Goal: Complete application form: Complete application form

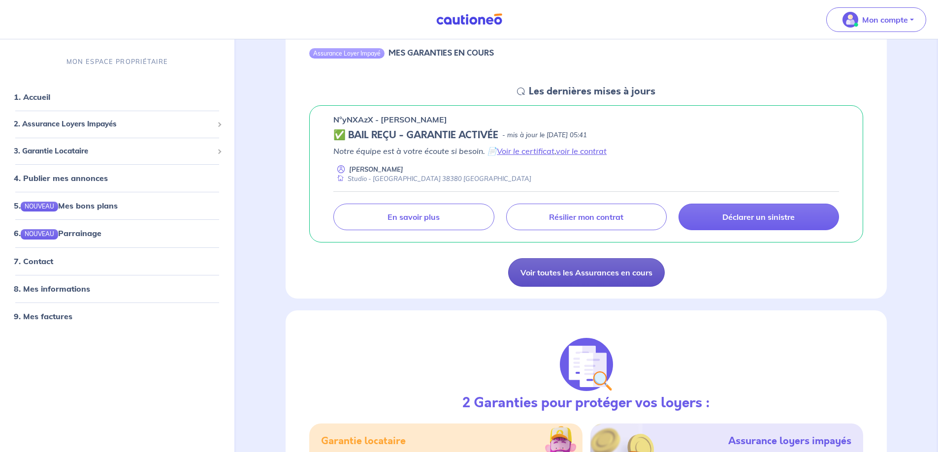
scroll to position [148, 0]
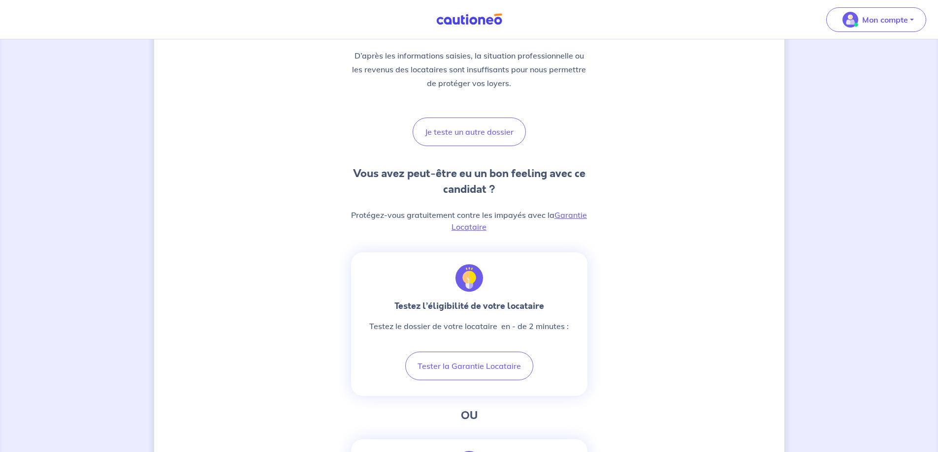
scroll to position [148, 0]
click at [472, 131] on button "Je teste un autre dossier" at bounding box center [469, 130] width 113 height 29
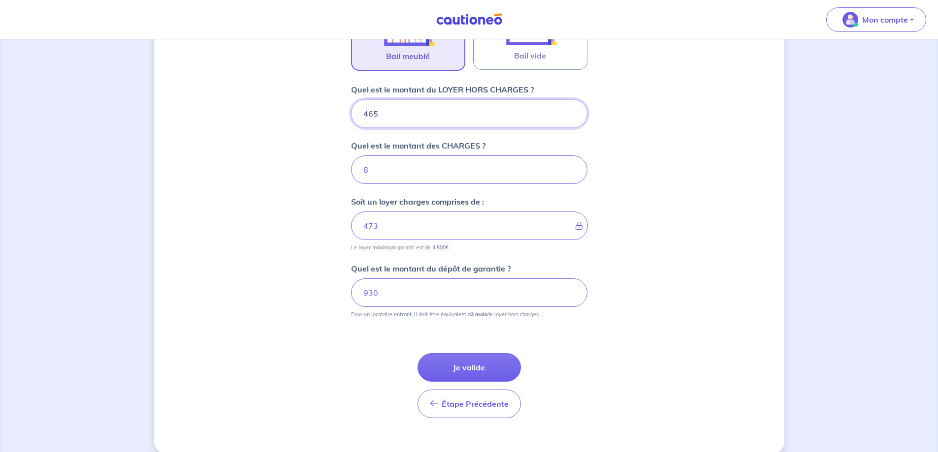
scroll to position [374, 0]
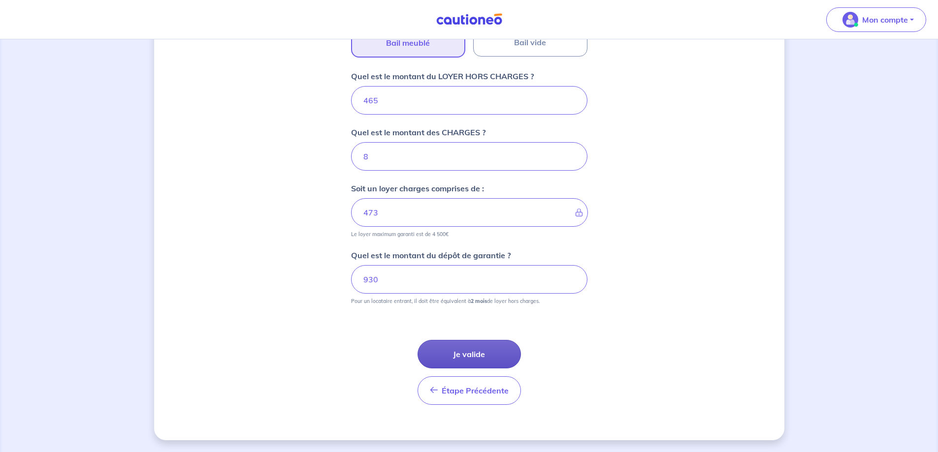
click at [480, 351] on button "Je valide" at bounding box center [468, 354] width 103 height 29
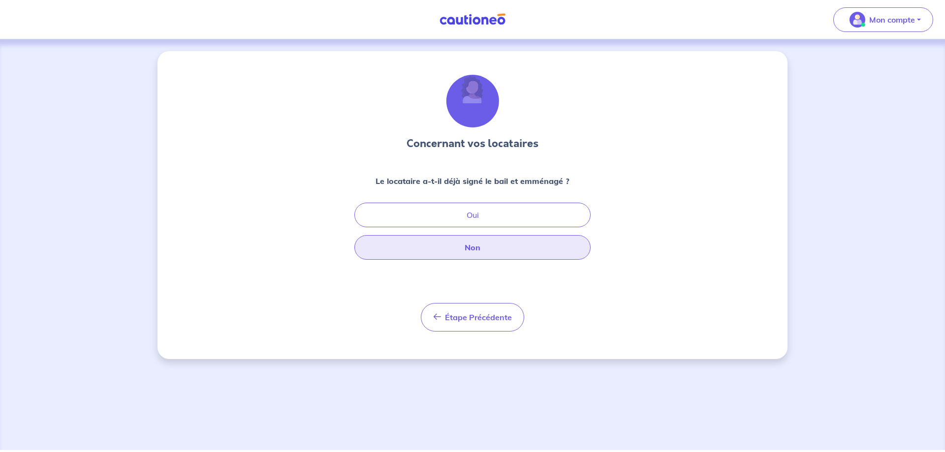
click at [472, 243] on button "Non" at bounding box center [472, 247] width 236 height 25
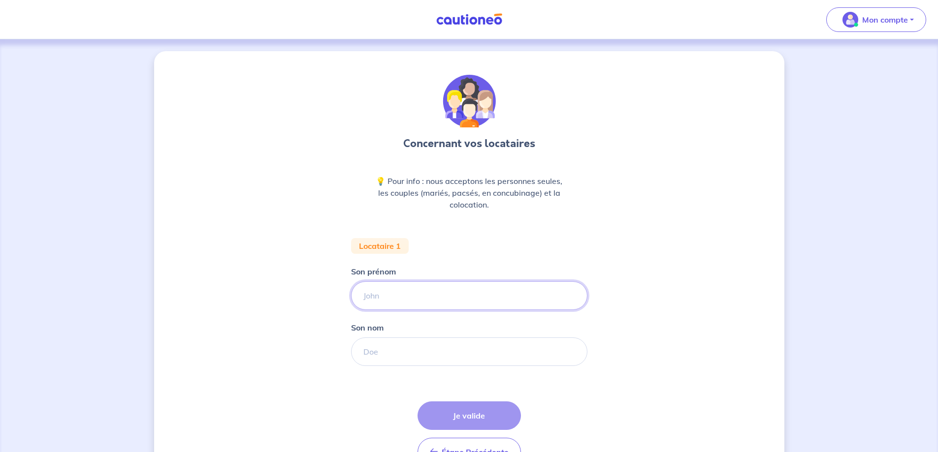
click at [399, 295] on input "Son prénom" at bounding box center [469, 296] width 236 height 29
type input "Océane"
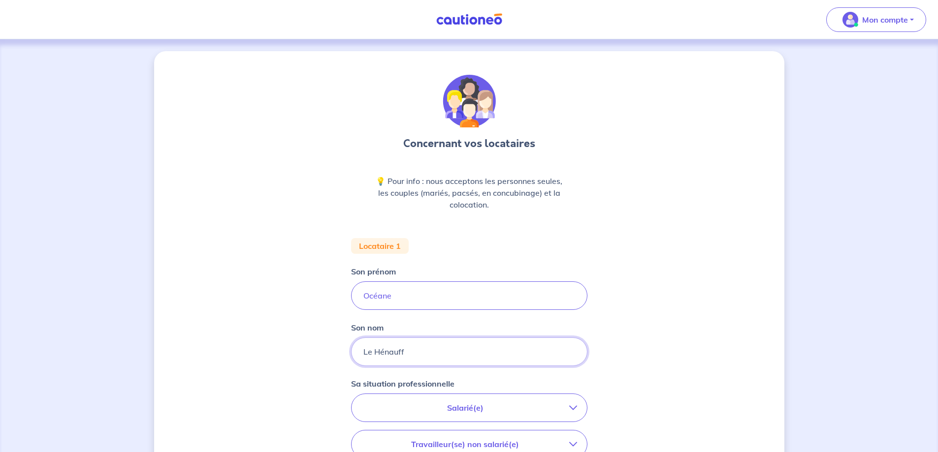
click at [384, 353] on input "Le Hénauff" at bounding box center [469, 352] width 236 height 29
type input "Le Henauff"
click at [280, 346] on div "Concernant vos locataires 💡 Pour info : nous acceptons les personnes seules, le…" at bounding box center [469, 362] width 630 height 622
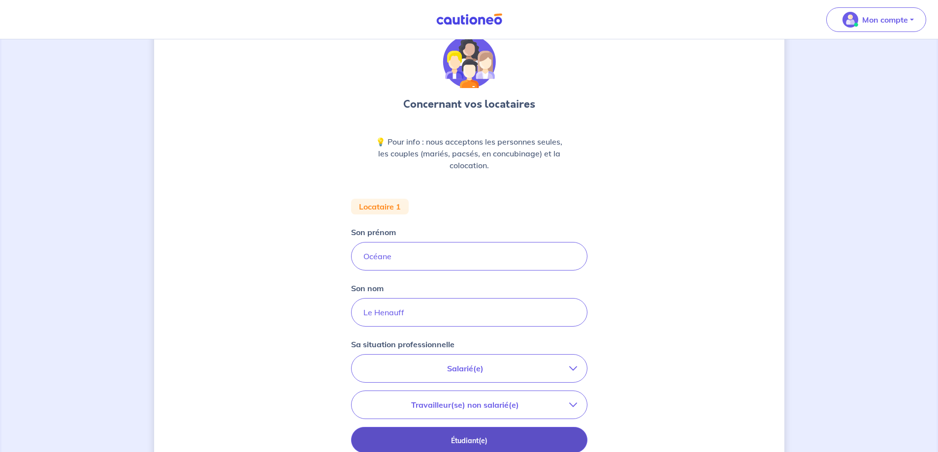
scroll to position [197, 0]
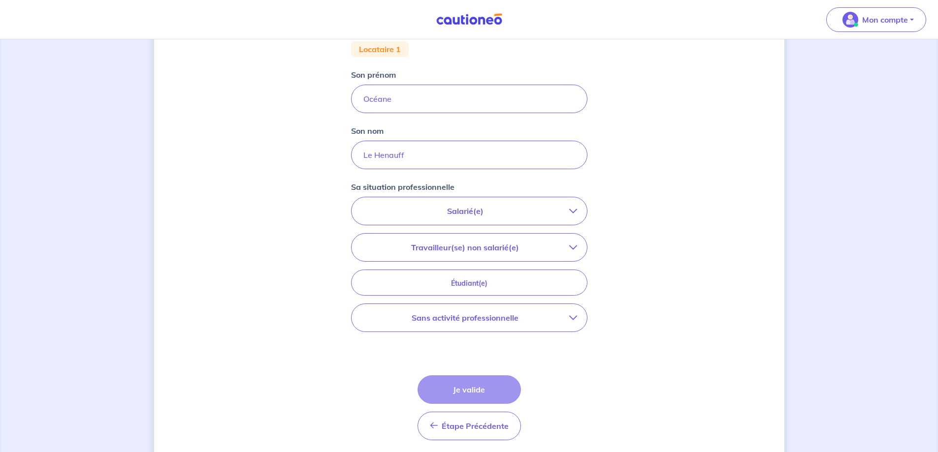
click at [446, 209] on p "Salarié(e)" at bounding box center [465, 211] width 208 height 12
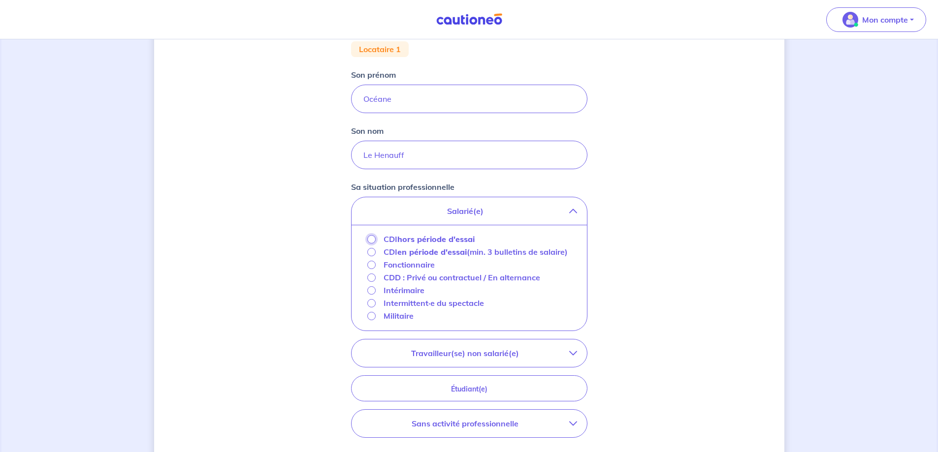
click at [371, 238] on input "CDI hors période d'essai" at bounding box center [371, 239] width 8 height 8
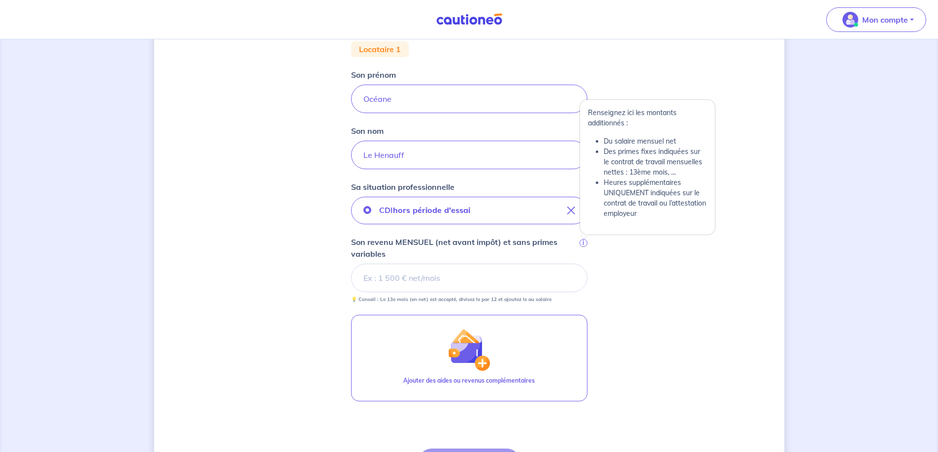
click at [586, 244] on span "i" at bounding box center [583, 243] width 8 height 8
click at [586, 264] on input "Son revenu MENSUEL (net avant impôt) et sans primes variables i" at bounding box center [469, 278] width 236 height 29
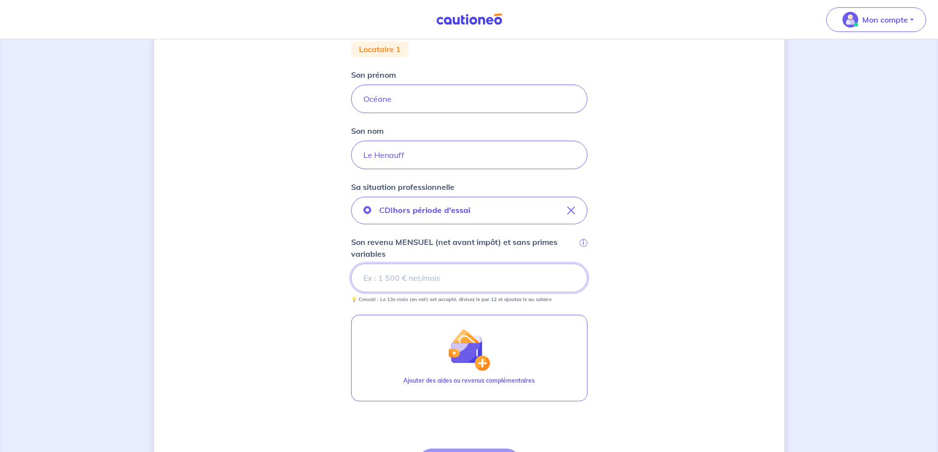
click at [423, 279] on input "Son revenu MENSUEL (net avant impôt) et sans primes variables i" at bounding box center [469, 278] width 236 height 29
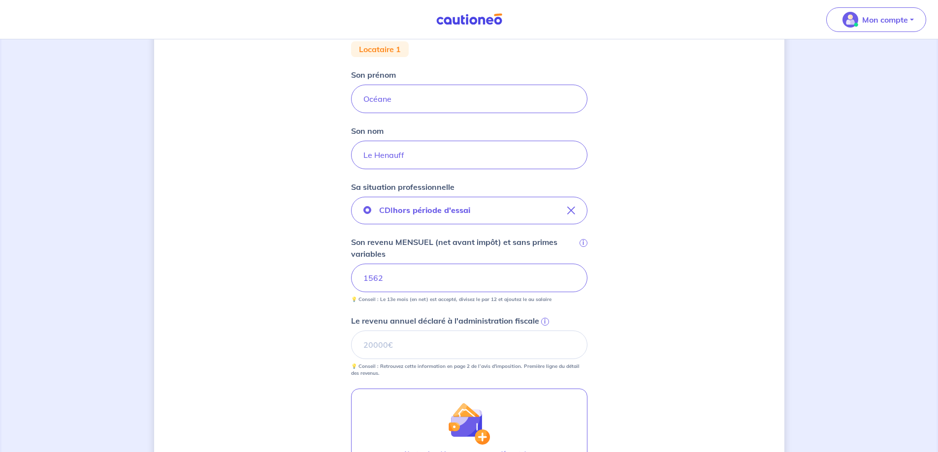
click at [307, 321] on div "Concernant vos locataires 💡 Pour info : nous acceptons les personnes seules, le…" at bounding box center [469, 238] width 630 height 769
click at [545, 322] on span "i" at bounding box center [545, 322] width 8 height 8
click at [545, 331] on input "Le revenu annuel déclaré à l'administration fiscale i" at bounding box center [469, 345] width 236 height 29
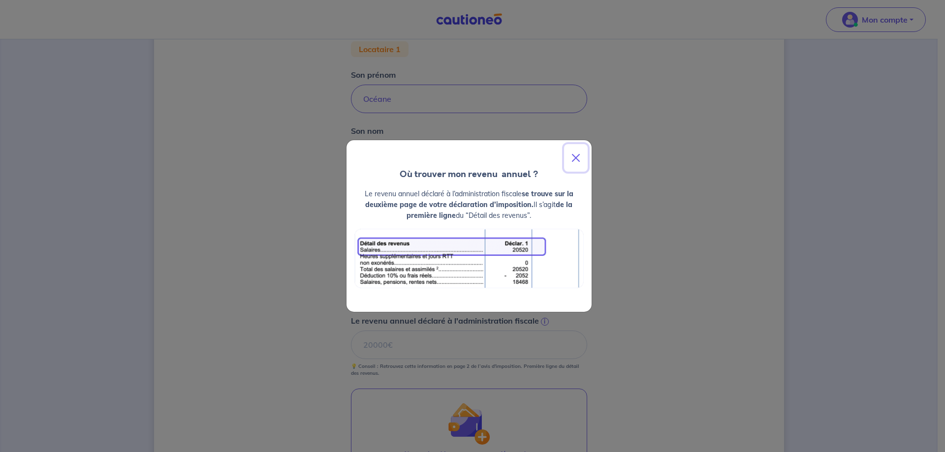
click at [573, 157] on button "Close" at bounding box center [576, 158] width 24 height 28
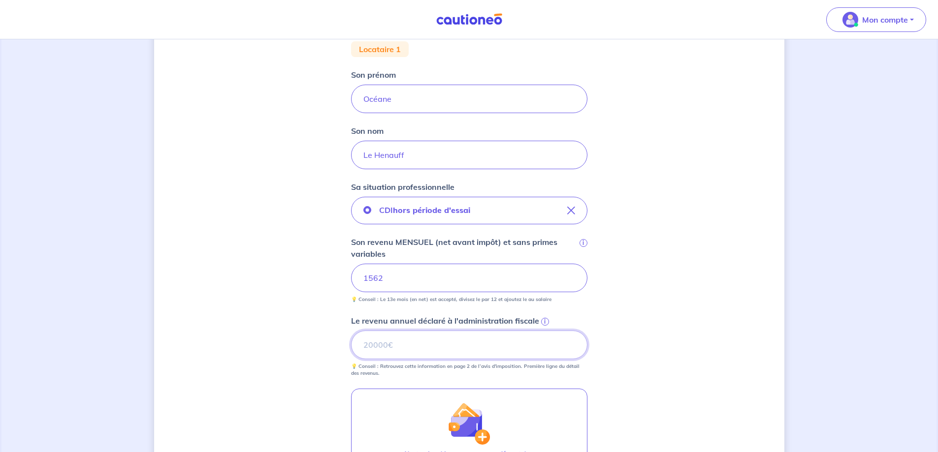
click at [386, 351] on input "Le revenu annuel déclaré à l'administration fiscale i" at bounding box center [469, 345] width 236 height 29
type input "20148"
click at [743, 182] on div "Concernant vos locataires 💡 Pour info : nous acceptons les personnes seules, le…" at bounding box center [469, 238] width 630 height 769
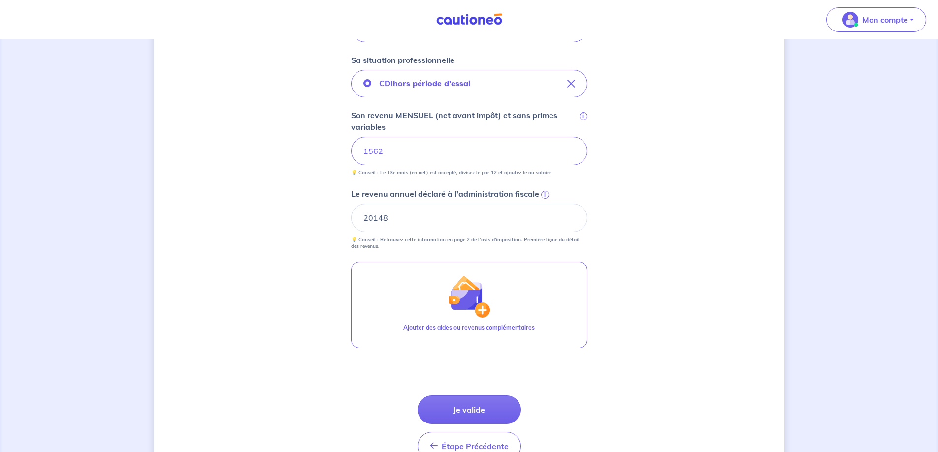
scroll to position [345, 0]
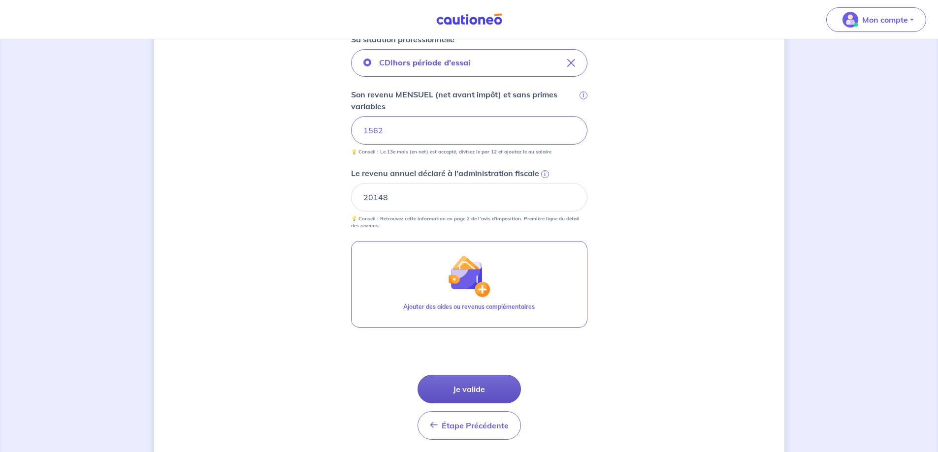
click at [480, 383] on button "Je valide" at bounding box center [468, 389] width 103 height 29
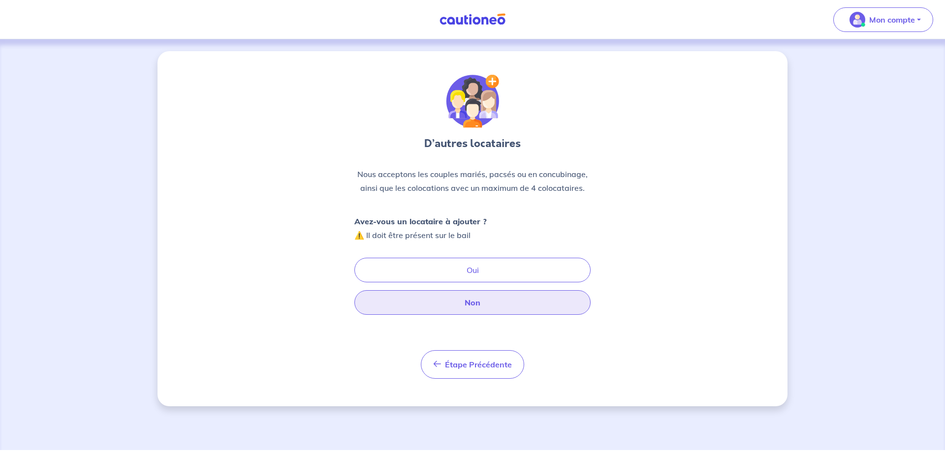
click at [490, 300] on button "Non" at bounding box center [472, 302] width 236 height 25
